Goal: Transaction & Acquisition: Purchase product/service

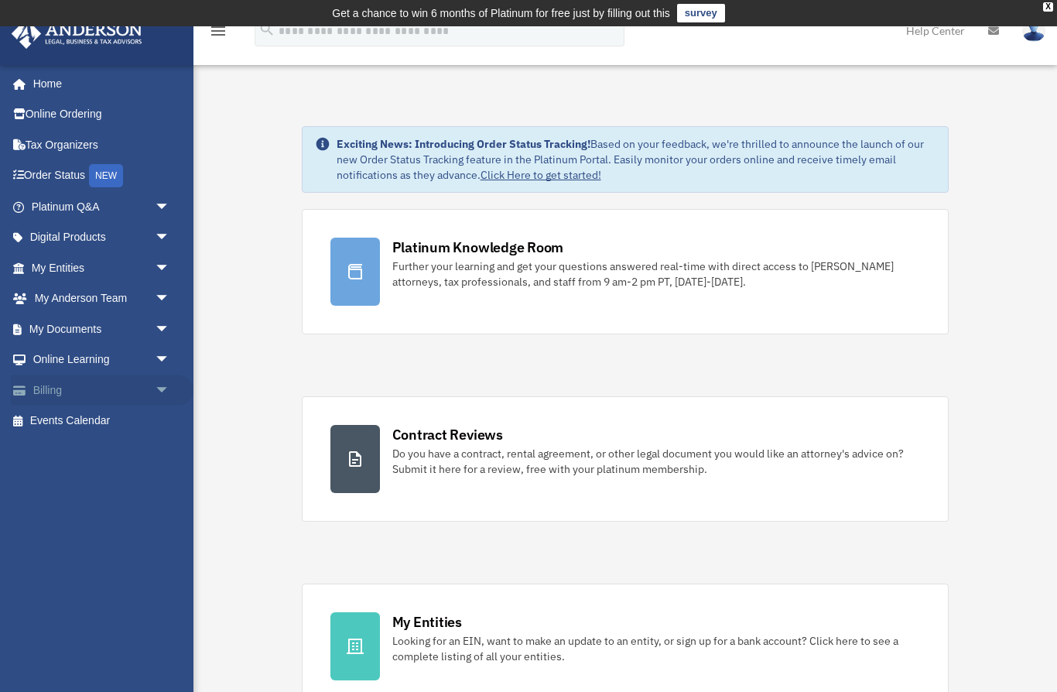
click at [56, 387] on link "Billing arrow_drop_down" at bounding box center [102, 390] width 183 height 31
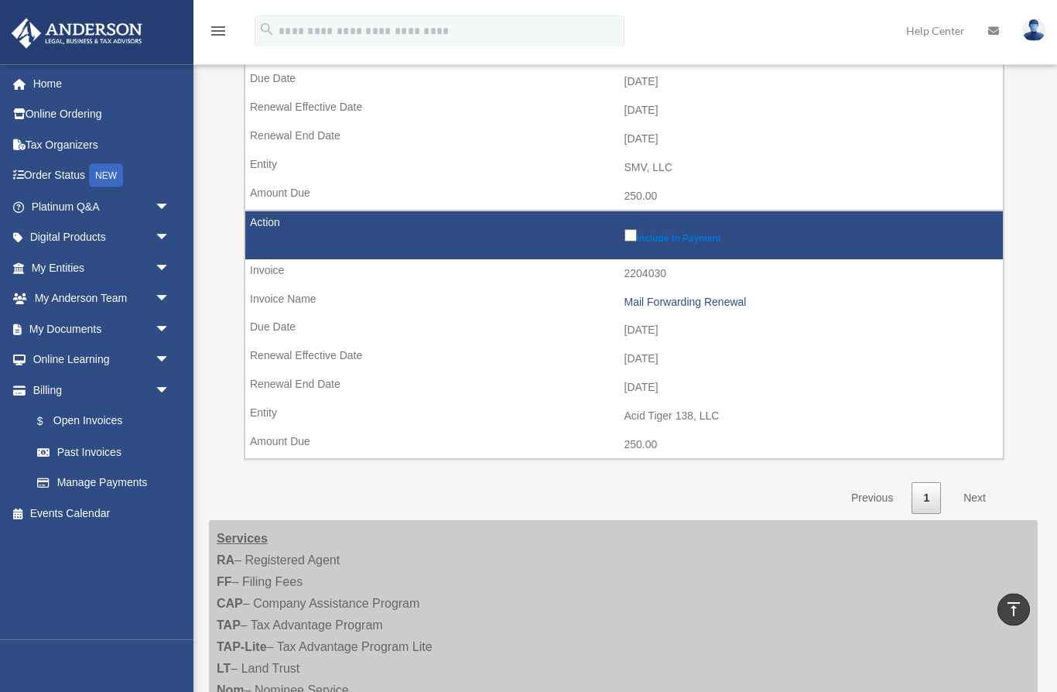
scroll to position [836, 0]
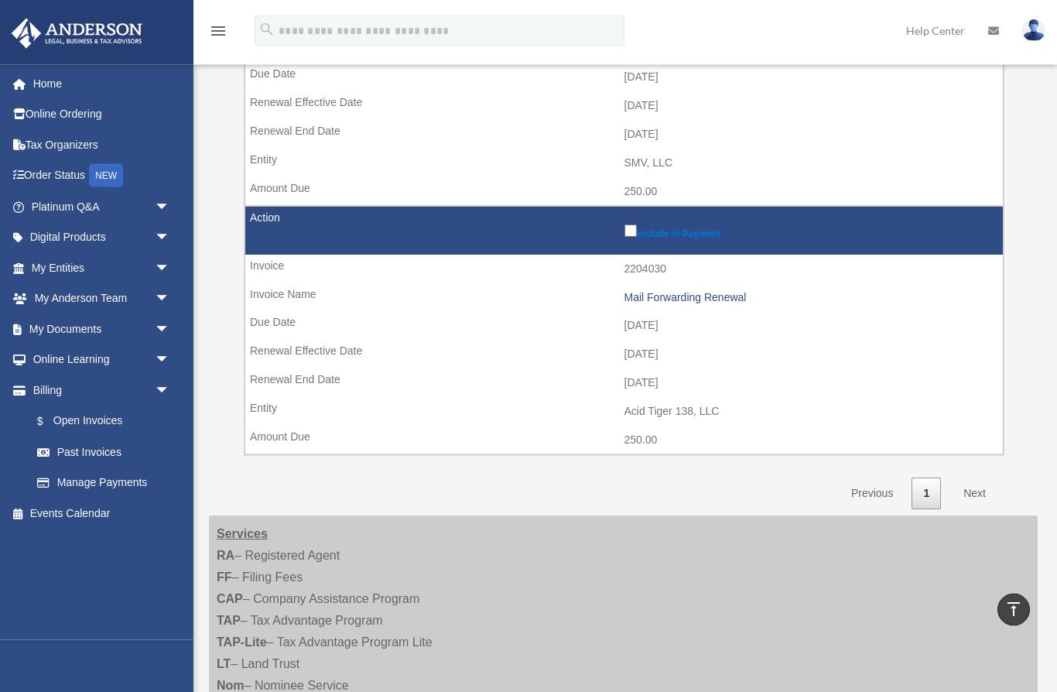
click at [971, 478] on link "Next" at bounding box center [975, 494] width 46 height 32
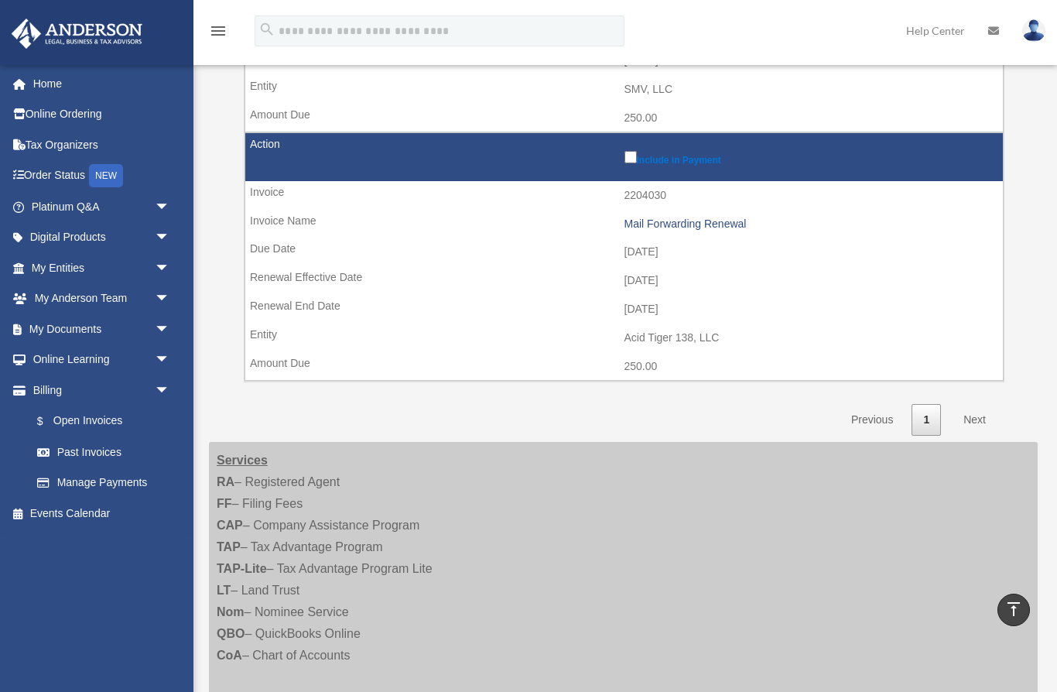
scroll to position [910, 0]
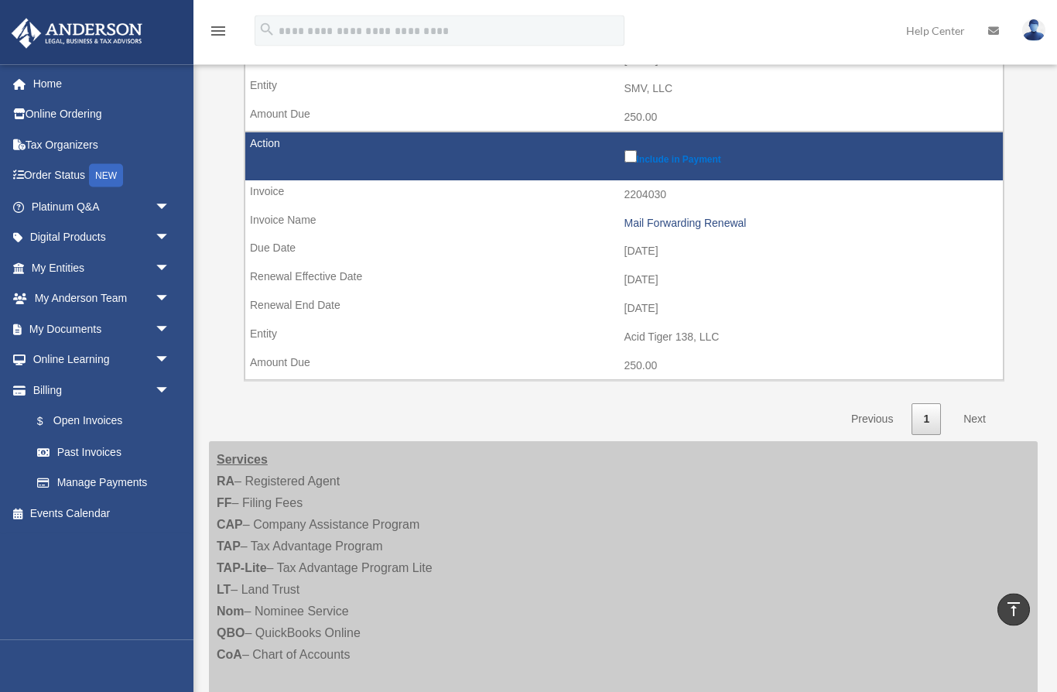
click at [967, 404] on link "Next" at bounding box center [975, 420] width 46 height 32
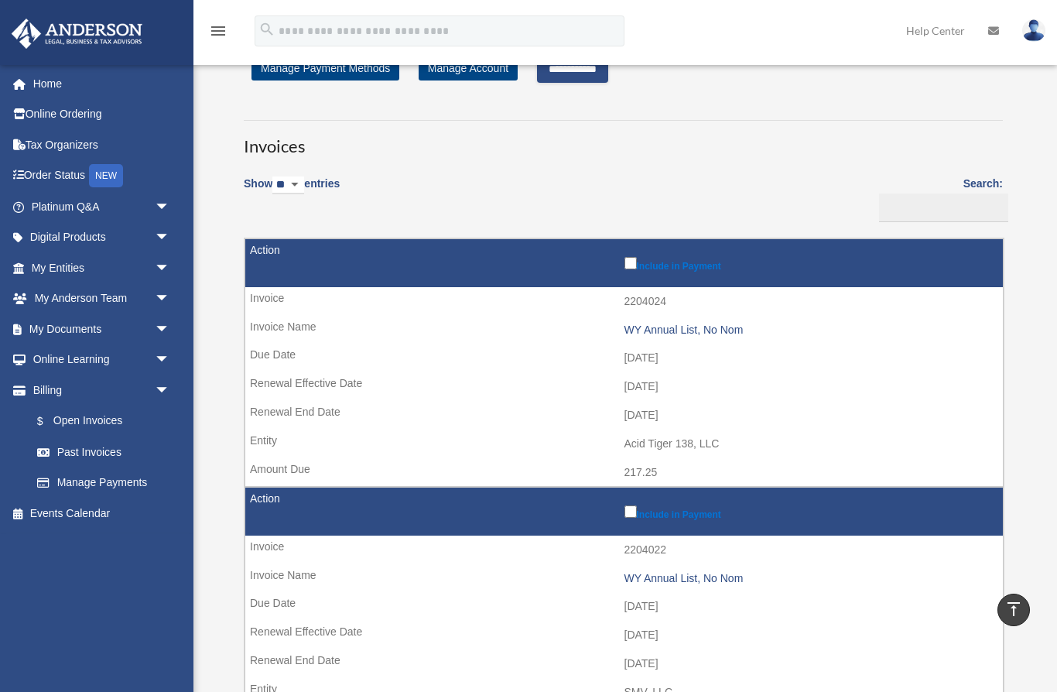
scroll to position [0, 0]
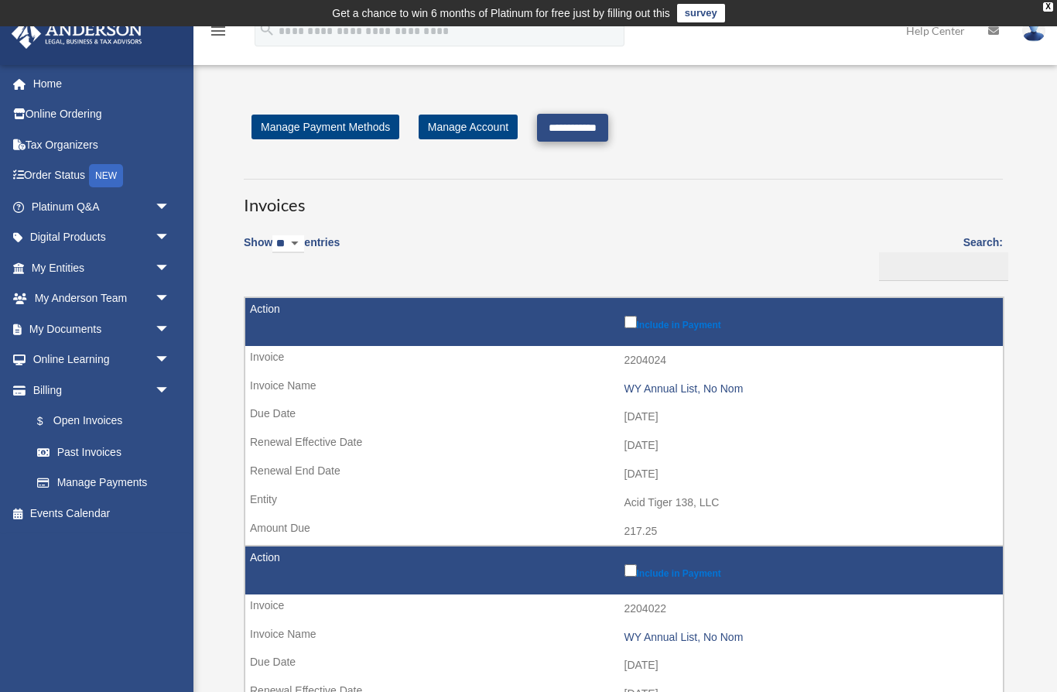
click at [608, 120] on input "**********" at bounding box center [572, 128] width 71 height 28
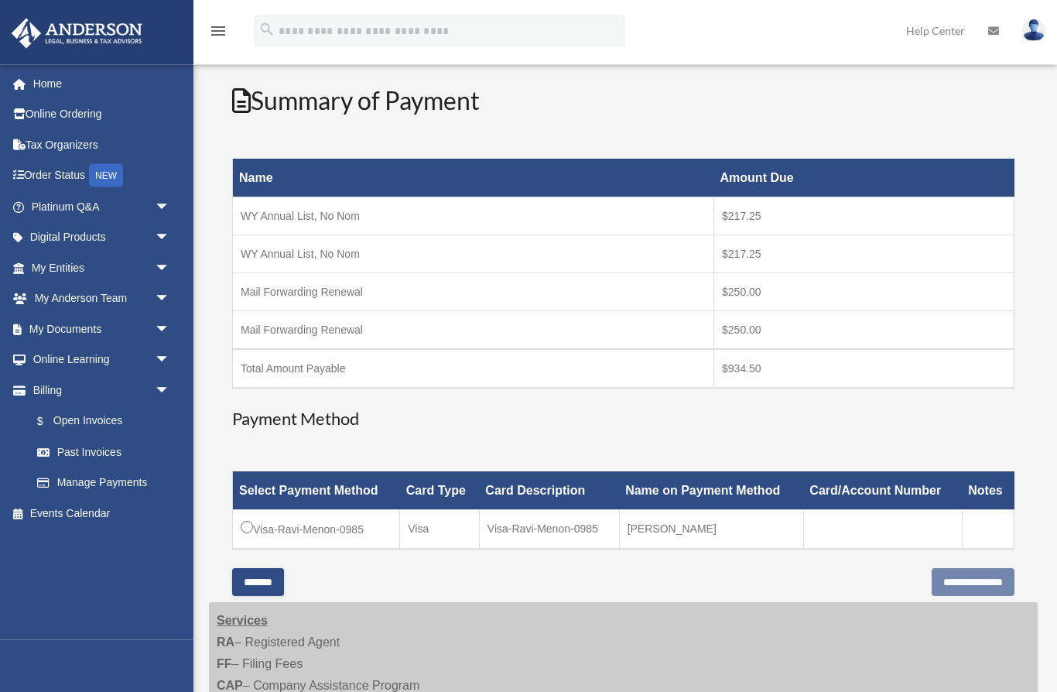
scroll to position [182, 0]
click at [343, 536] on td "Visa-Ravi-Menon-0985" at bounding box center [316, 528] width 167 height 39
click at [252, 520] on td "Visa-Ravi-Menon-0985" at bounding box center [316, 528] width 167 height 39
click at [958, 585] on input "**********" at bounding box center [973, 582] width 83 height 28
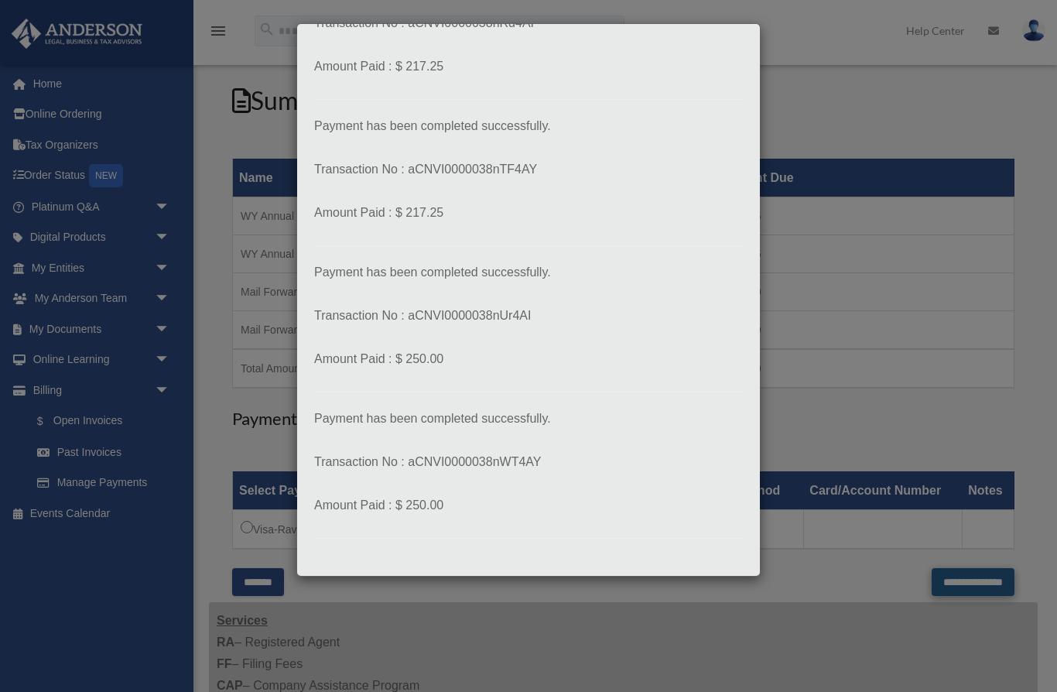
scroll to position [115, 0]
click at [732, 612] on button "Close" at bounding box center [716, 599] width 53 height 28
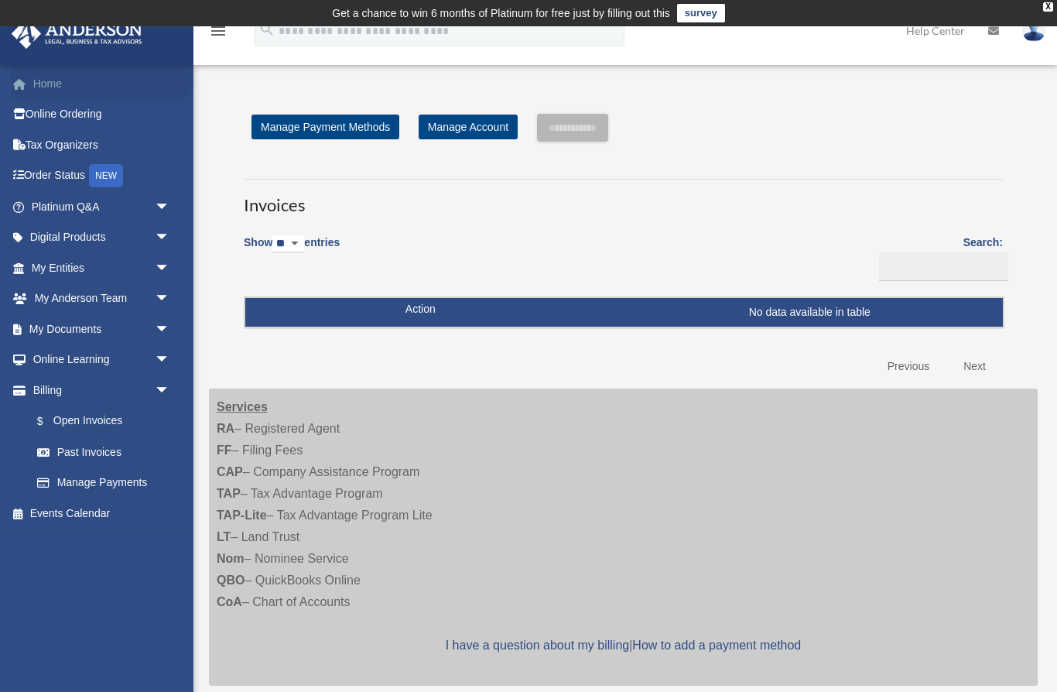
click at [59, 91] on link "Home" at bounding box center [102, 83] width 183 height 31
click at [53, 82] on link "Home" at bounding box center [102, 83] width 183 height 31
